Goal: Task Accomplishment & Management: Manage account settings

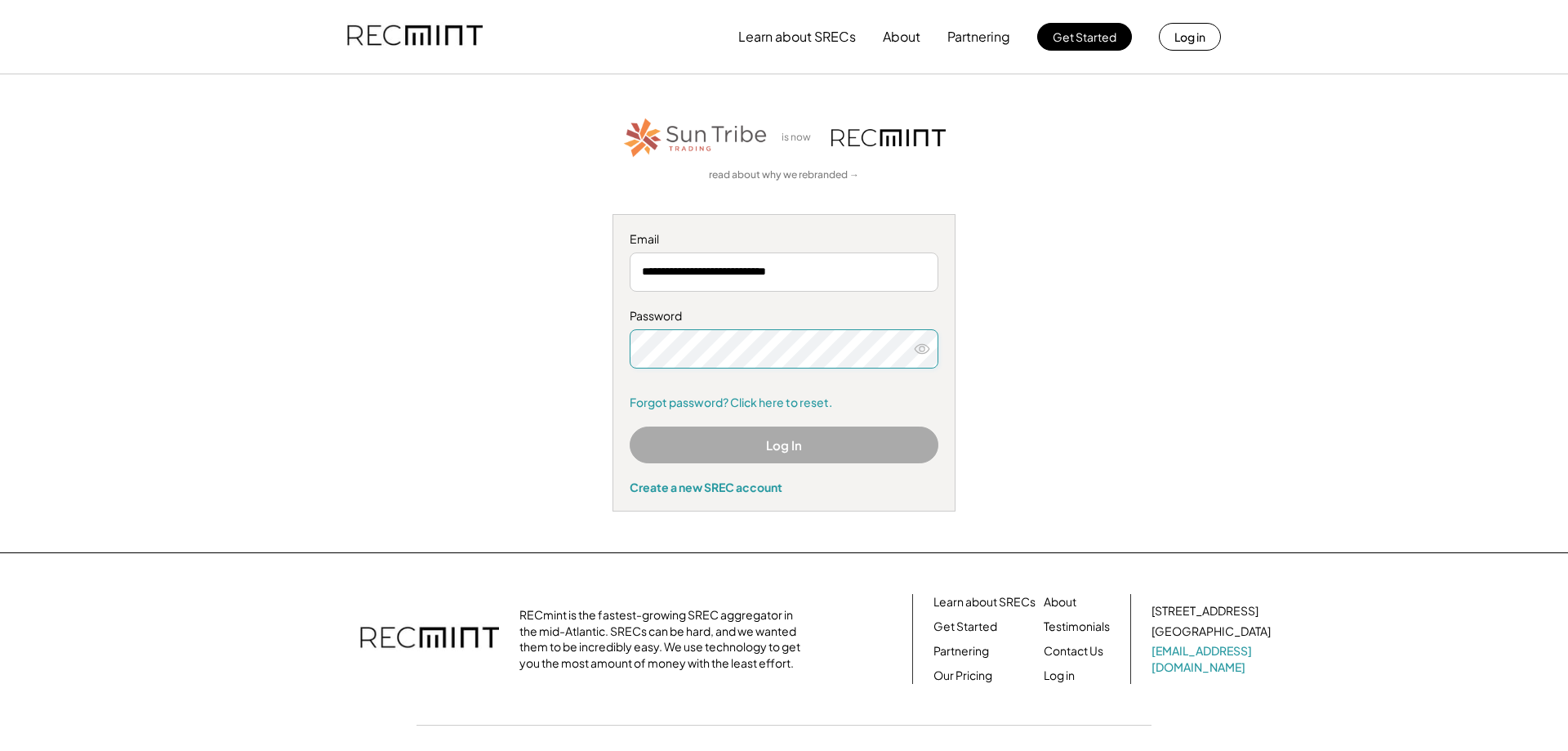
click at [714, 450] on button "Log In" at bounding box center [784, 445] width 309 height 37
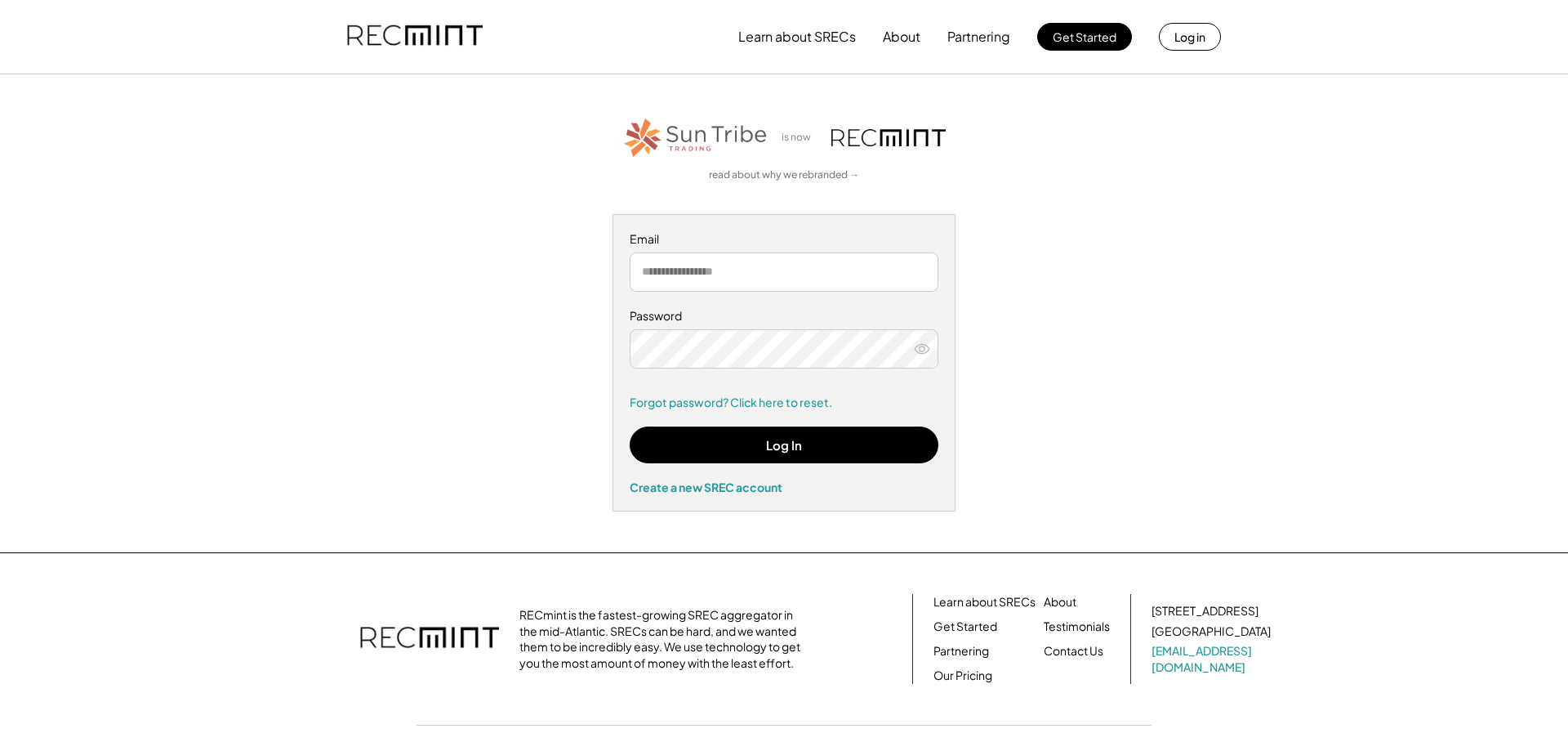
click at [696, 262] on input "email" at bounding box center [784, 271] width 309 height 39
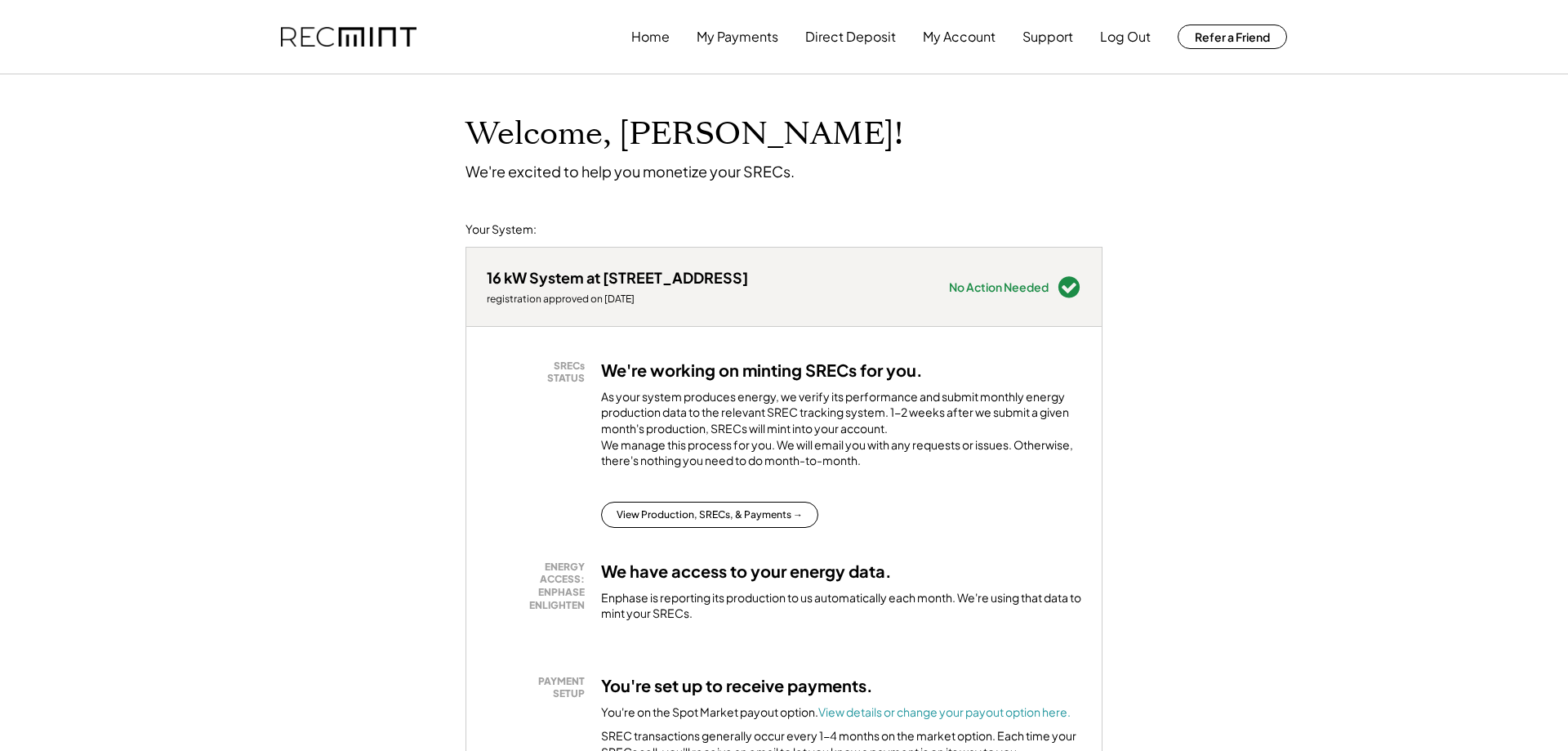
scroll to position [83, 0]
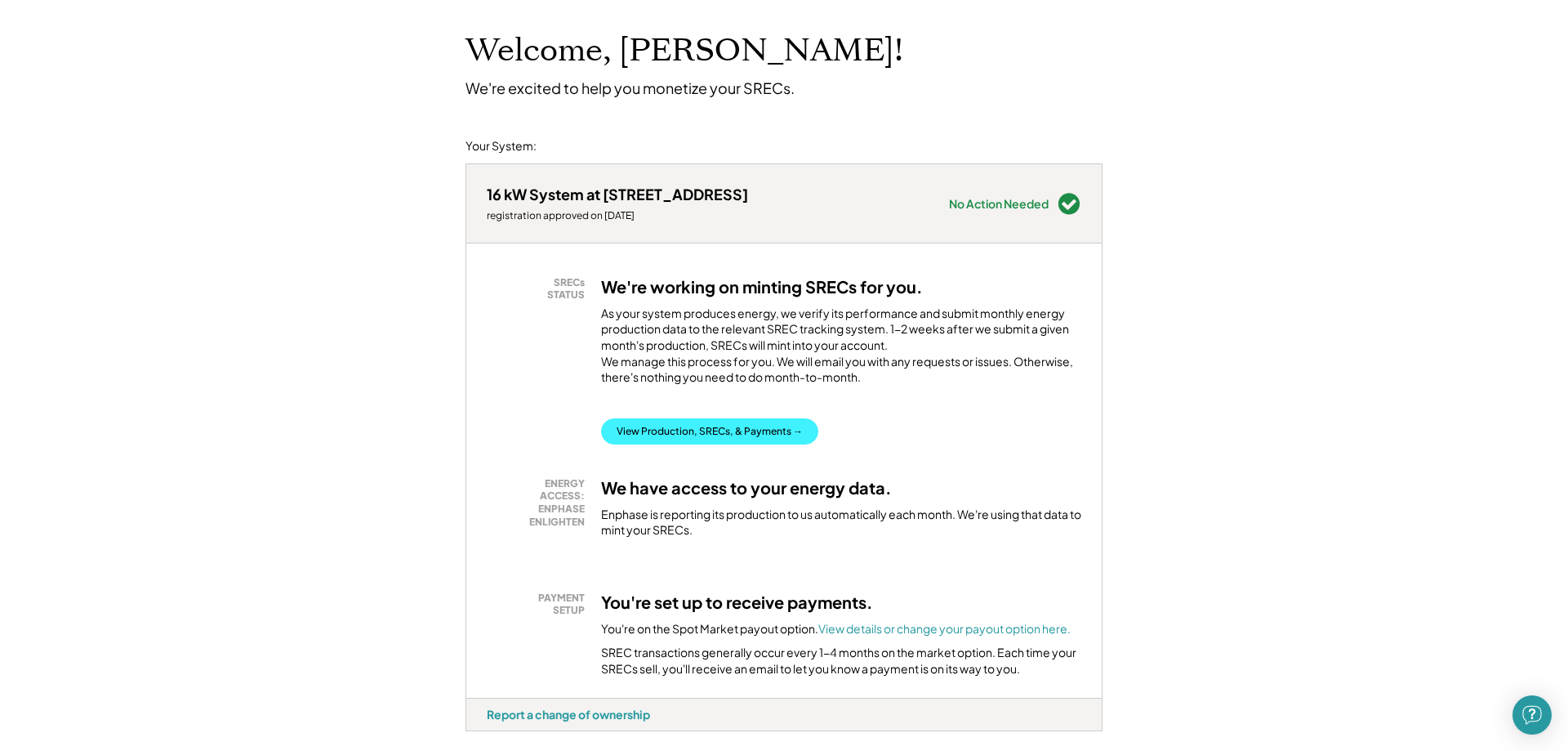
click at [711, 444] on button "View Production, SRECs, & Payments →" at bounding box center [709, 431] width 217 height 26
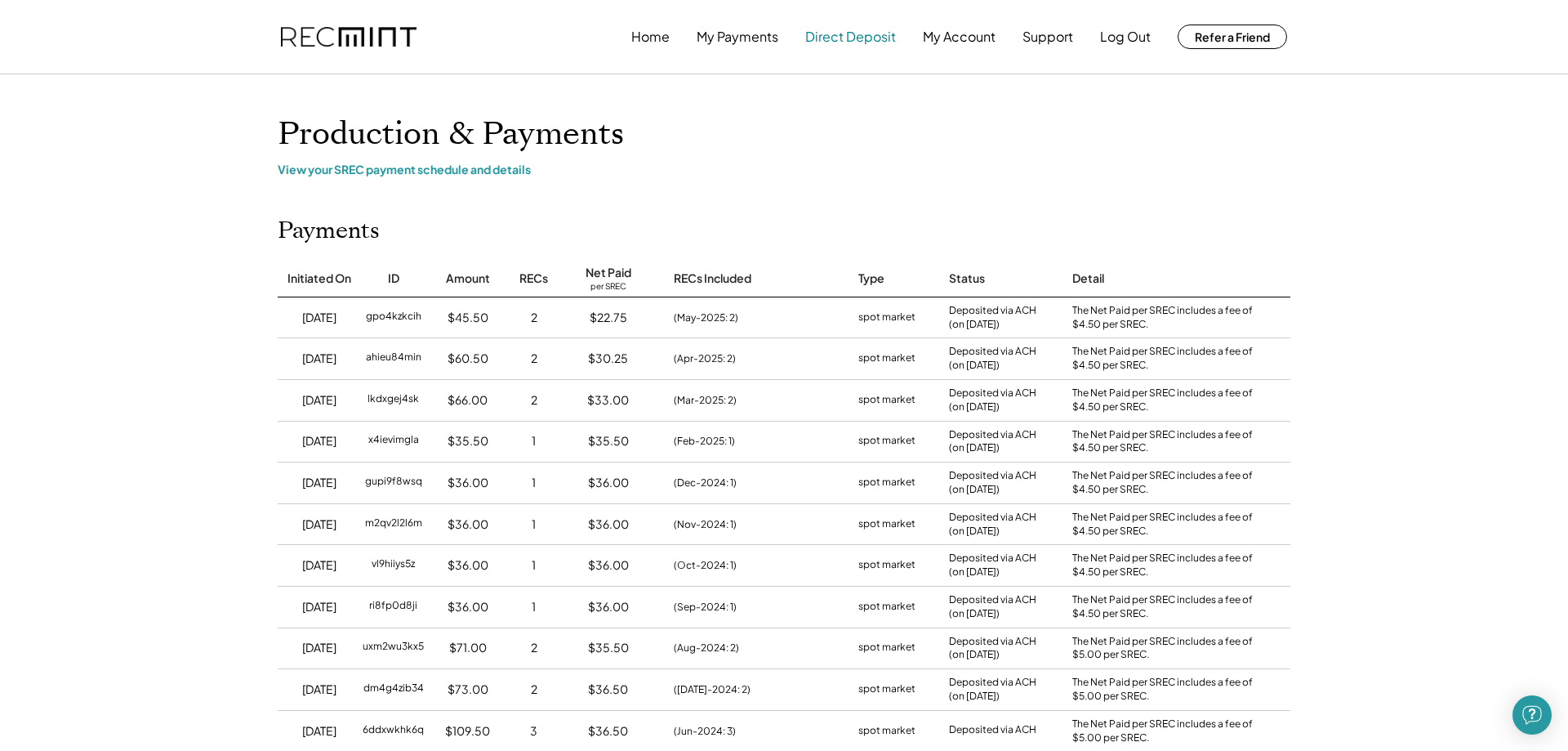
click at [840, 36] on button "Direct Deposit" at bounding box center [850, 37] width 90 height 32
